Goal: Transaction & Acquisition: Purchase product/service

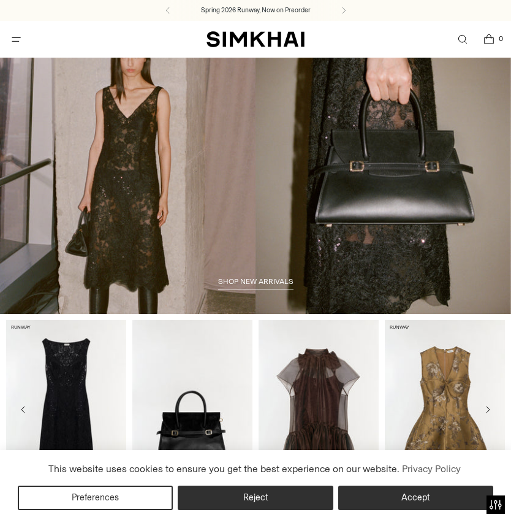
click at [16, 39] on icon "Open menu modal" at bounding box center [16, 39] width 13 height 10
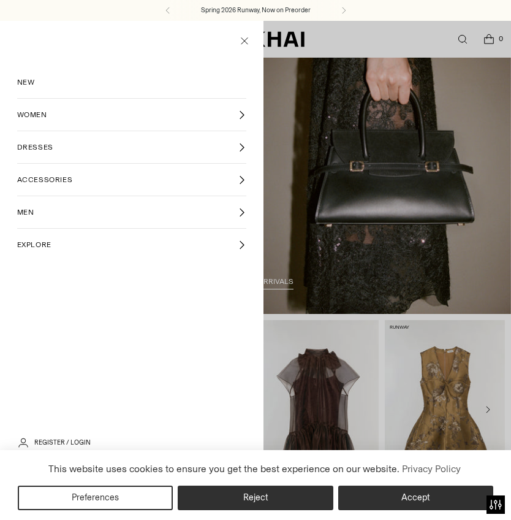
click at [37, 111] on span "WOMEN" at bounding box center [32, 114] width 30 height 11
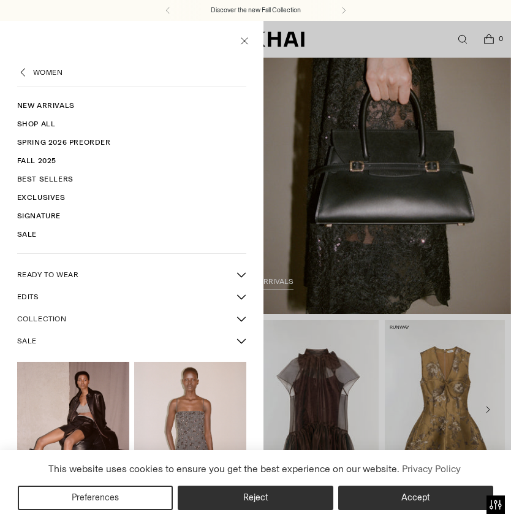
click at [48, 124] on link "Shop All" at bounding box center [132, 124] width 230 height 18
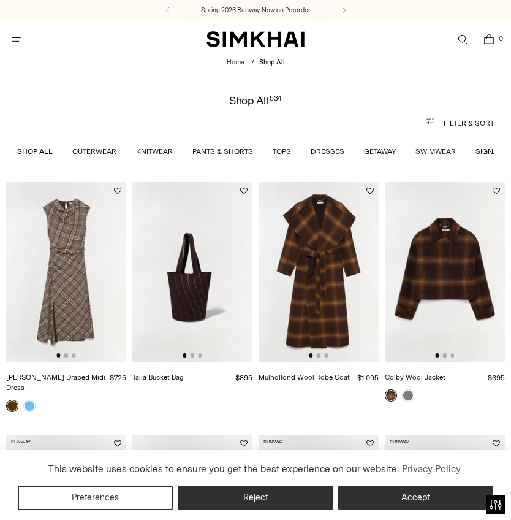
click at [327, 152] on link "Dresses" at bounding box center [328, 151] width 34 height 9
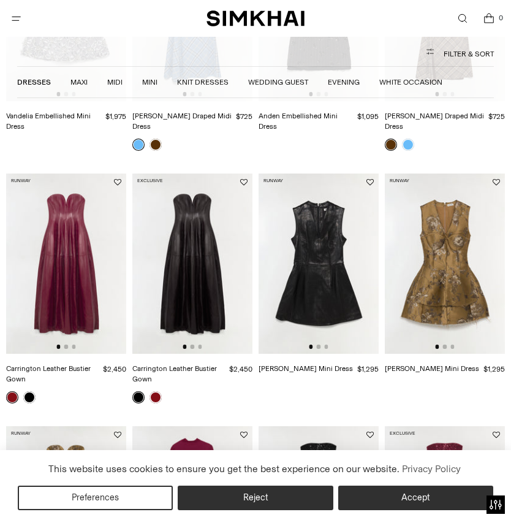
scroll to position [293, 0]
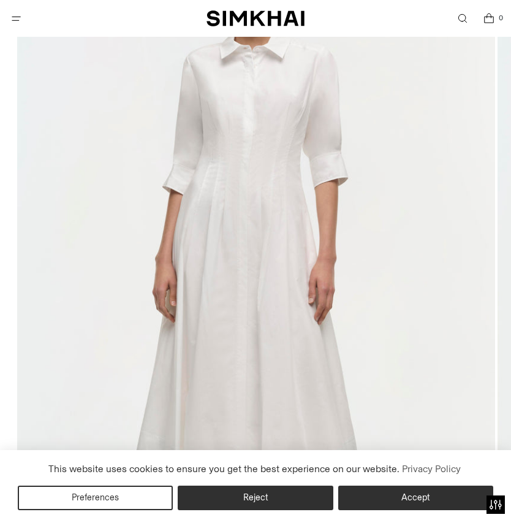
scroll to position [207, 0]
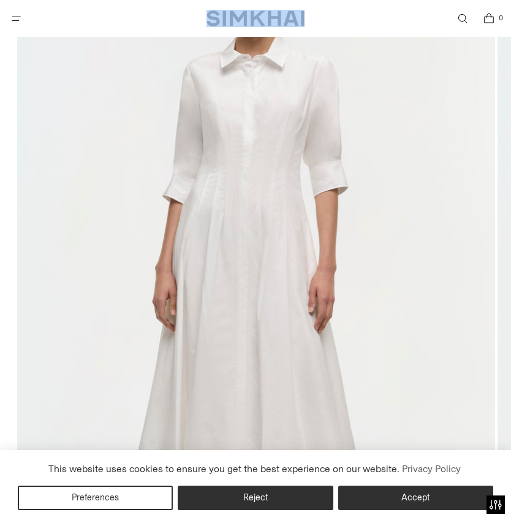
drag, startPoint x: 331, startPoint y: 23, endPoint x: 202, endPoint y: 20, distance: 129.4
click at [202, 20] on div "SIMKHAI 0" at bounding box center [256, 18] width 492 height 37
copy div "SIMKHAI"
